Goal: Transaction & Acquisition: Download file/media

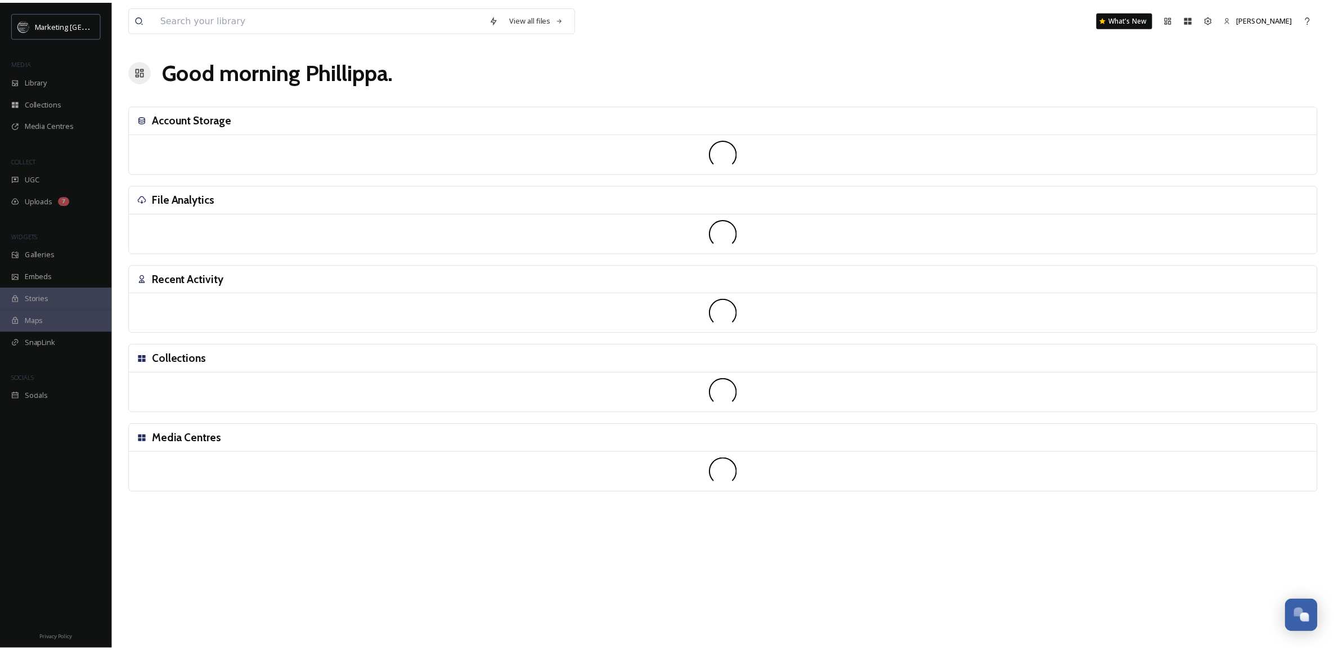
scroll to position [427, 0]
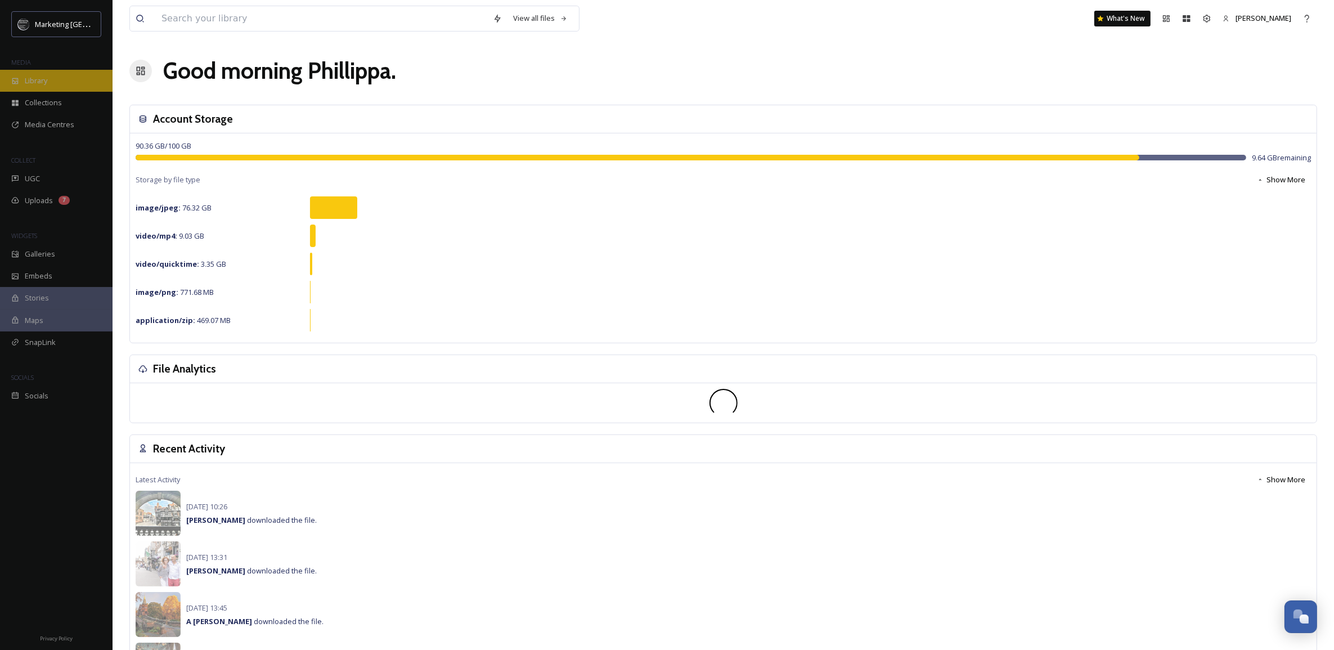
click at [67, 79] on div "Library" at bounding box center [56, 81] width 112 height 22
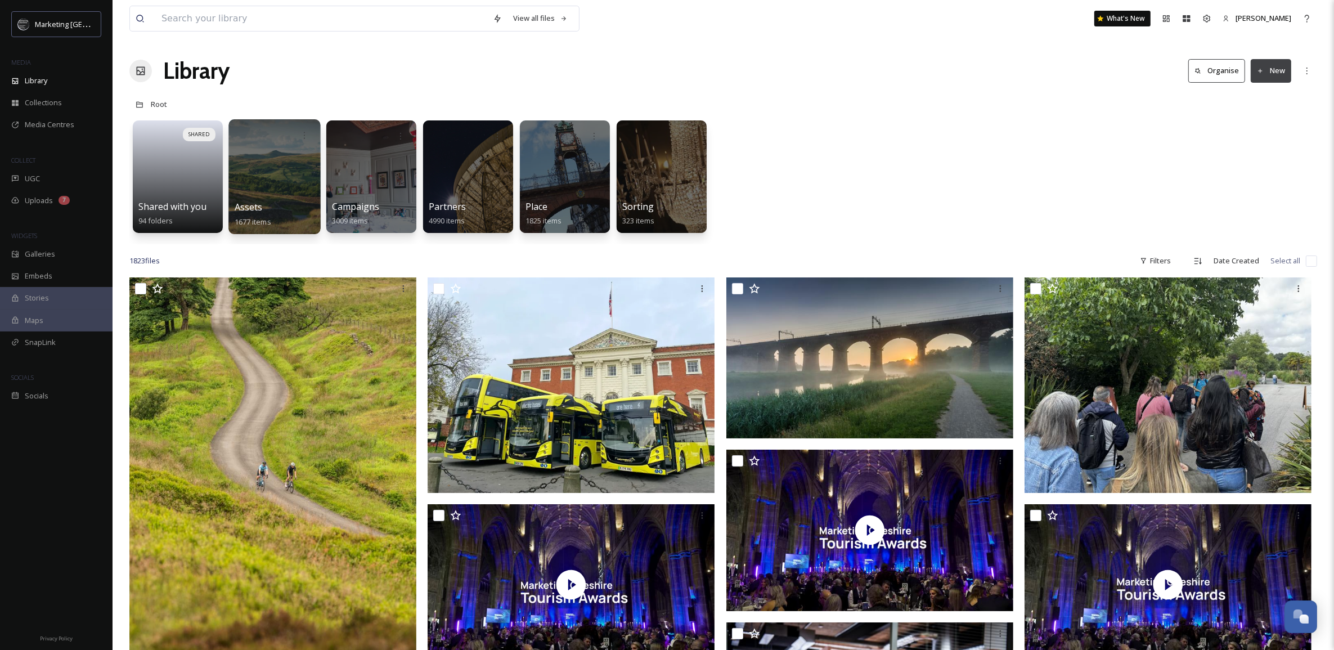
click at [281, 175] on div at bounding box center [274, 176] width 92 height 115
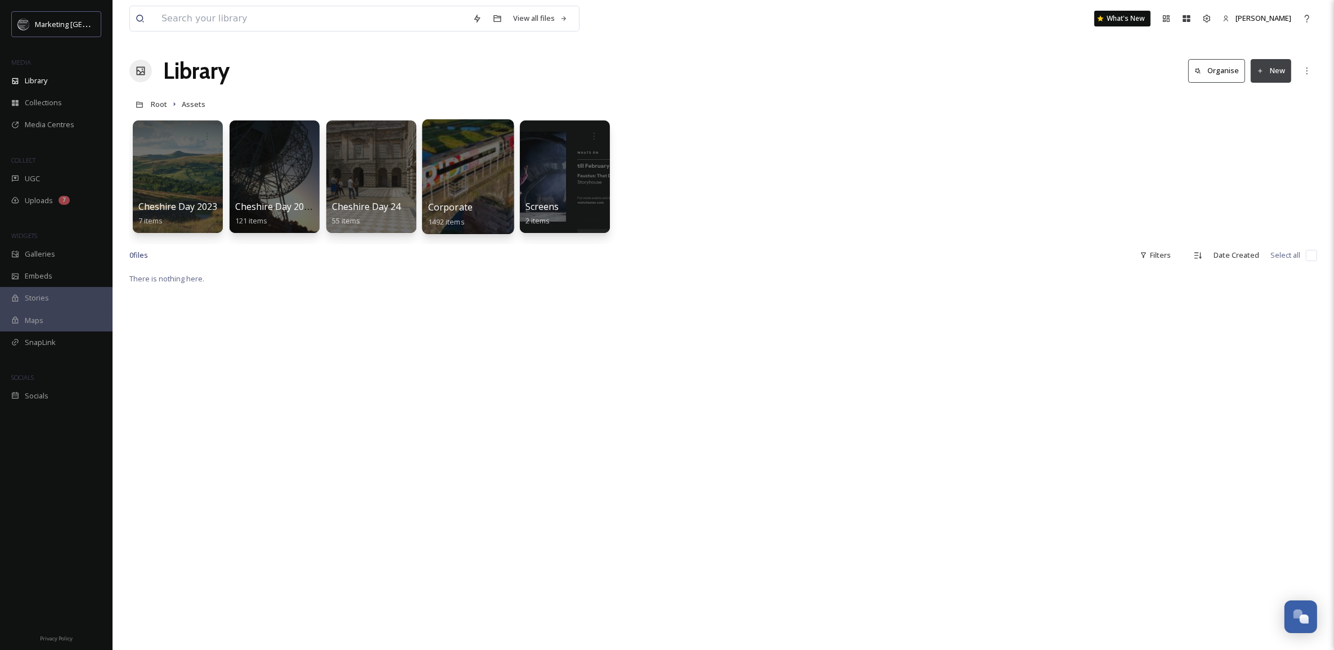
click at [453, 170] on div at bounding box center [468, 176] width 92 height 115
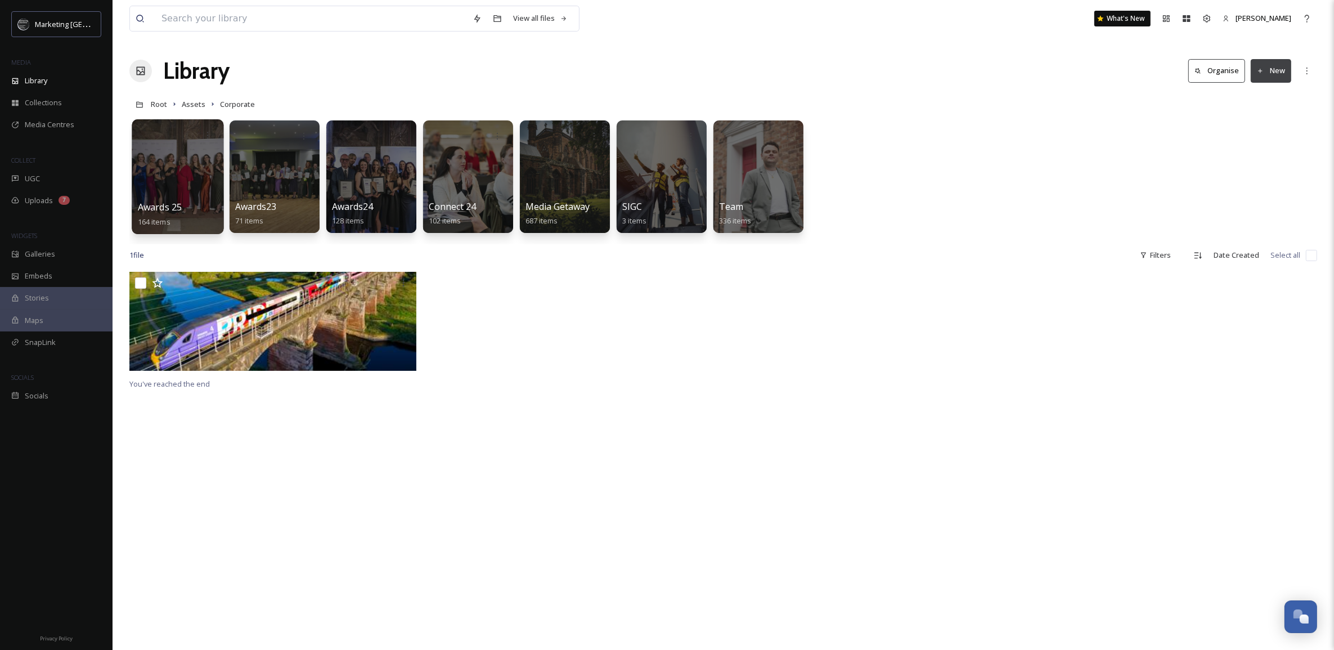
click at [191, 180] on div at bounding box center [178, 176] width 92 height 115
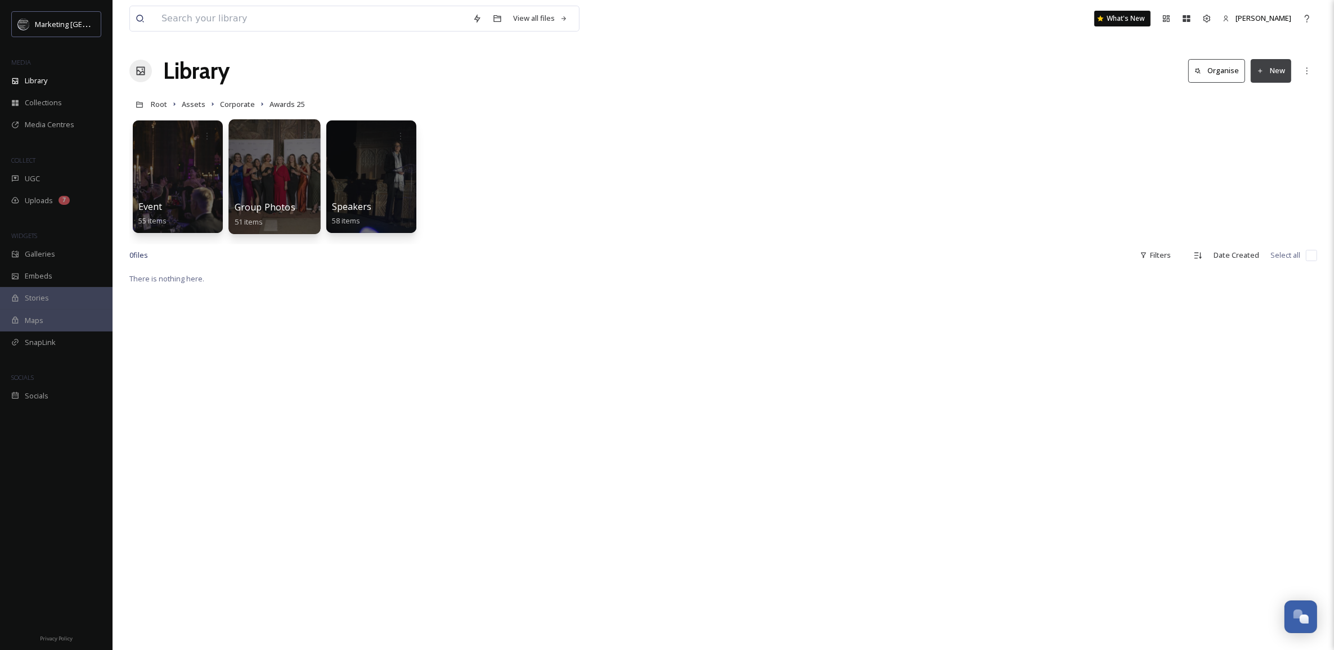
click at [270, 178] on div at bounding box center [274, 176] width 92 height 115
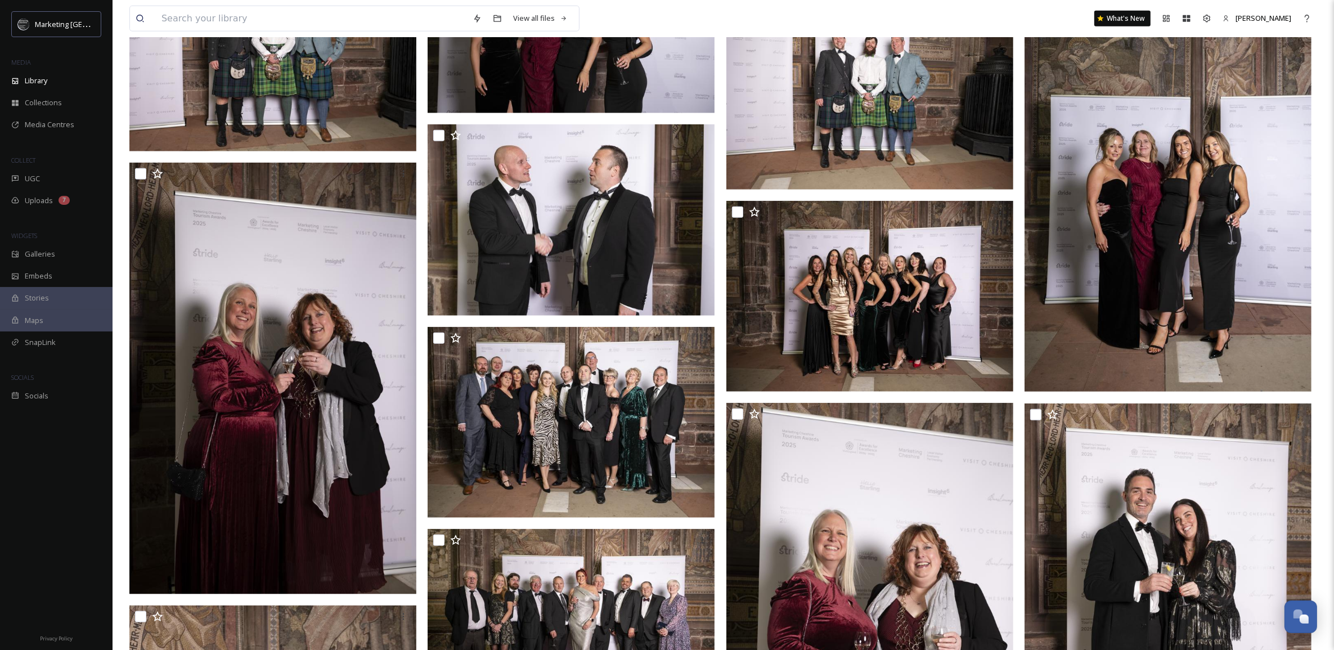
scroll to position [1448, 0]
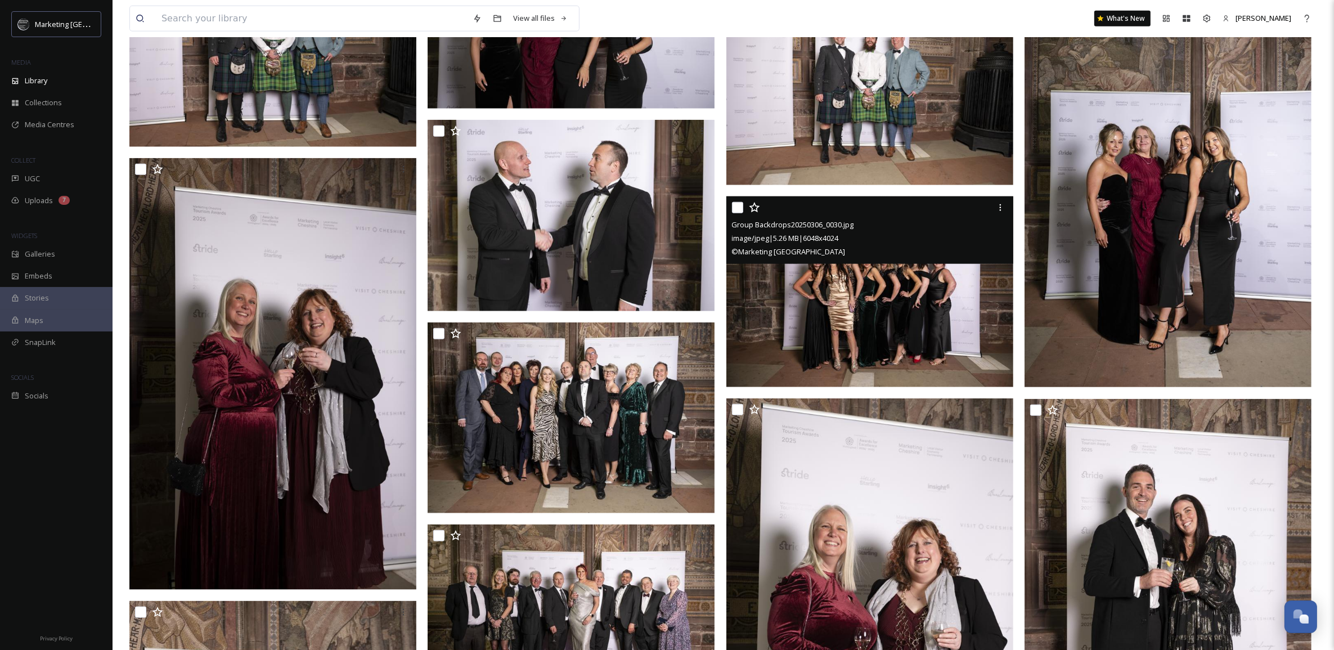
click at [872, 350] on img at bounding box center [869, 291] width 287 height 191
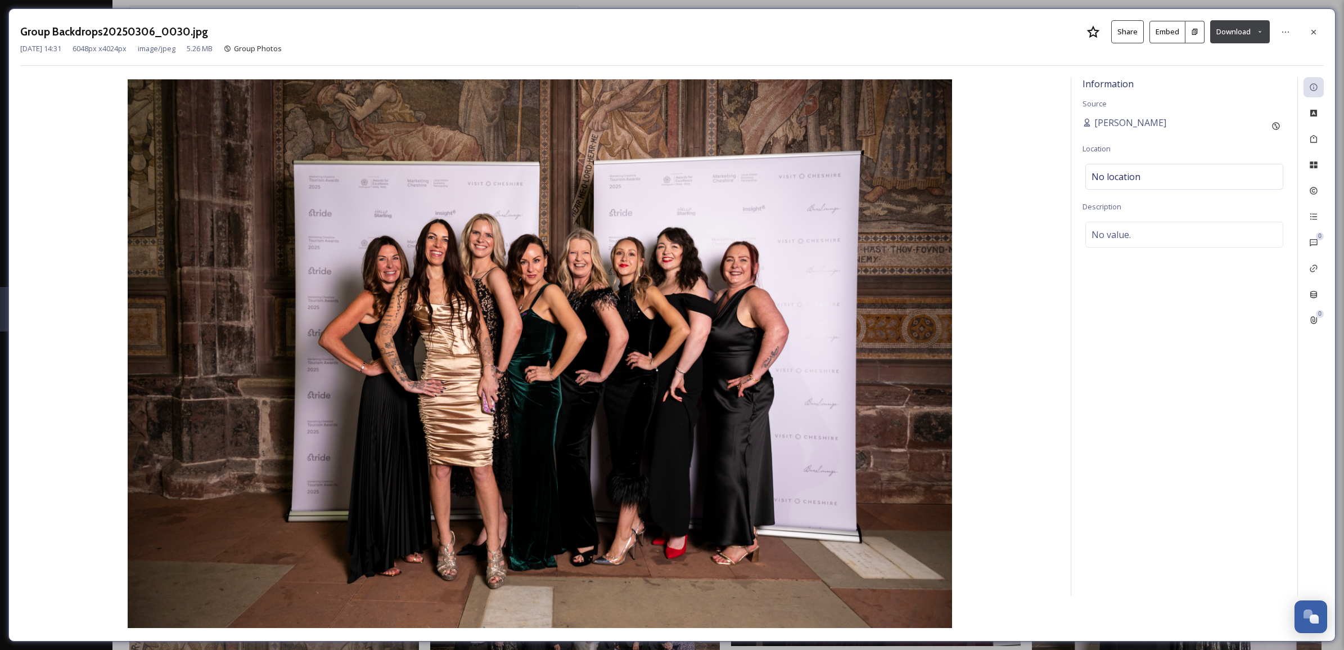
click at [1257, 31] on icon at bounding box center [1260, 31] width 7 height 7
click at [1233, 77] on span "Download Large (2000 x 1331)" at bounding box center [1207, 79] width 99 height 11
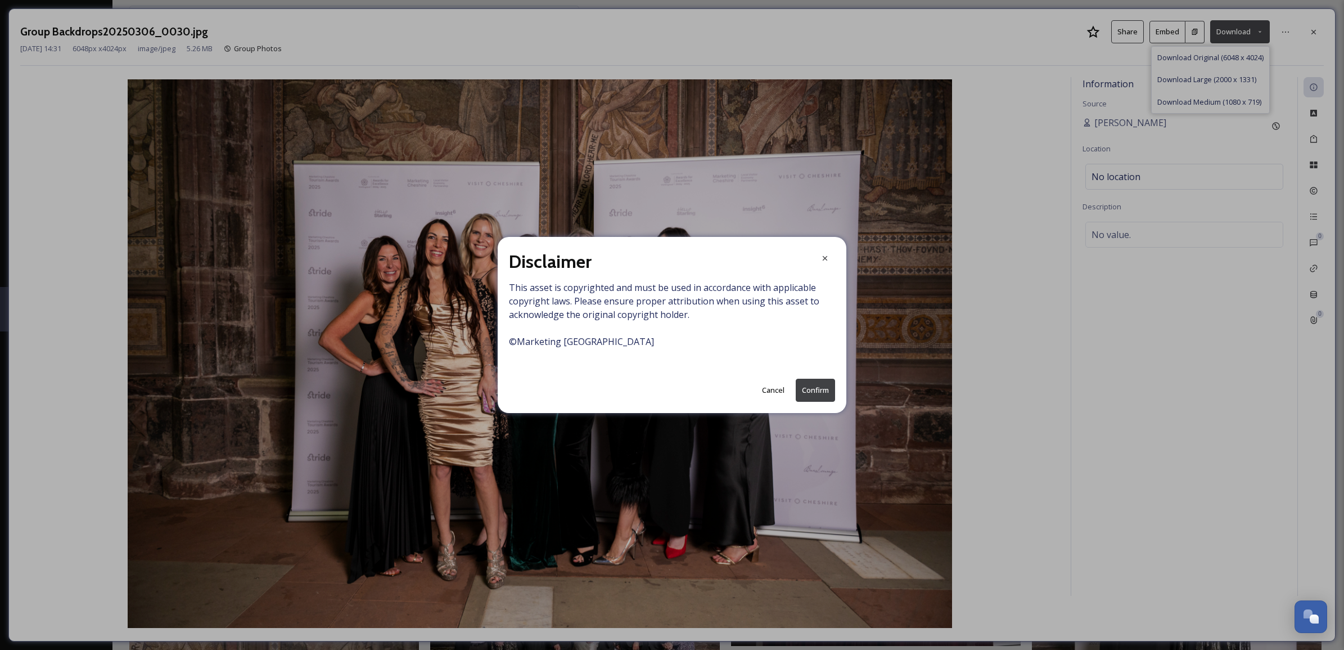
click at [813, 386] on button "Confirm" at bounding box center [815, 390] width 39 height 23
